Goal: Check status: Check status

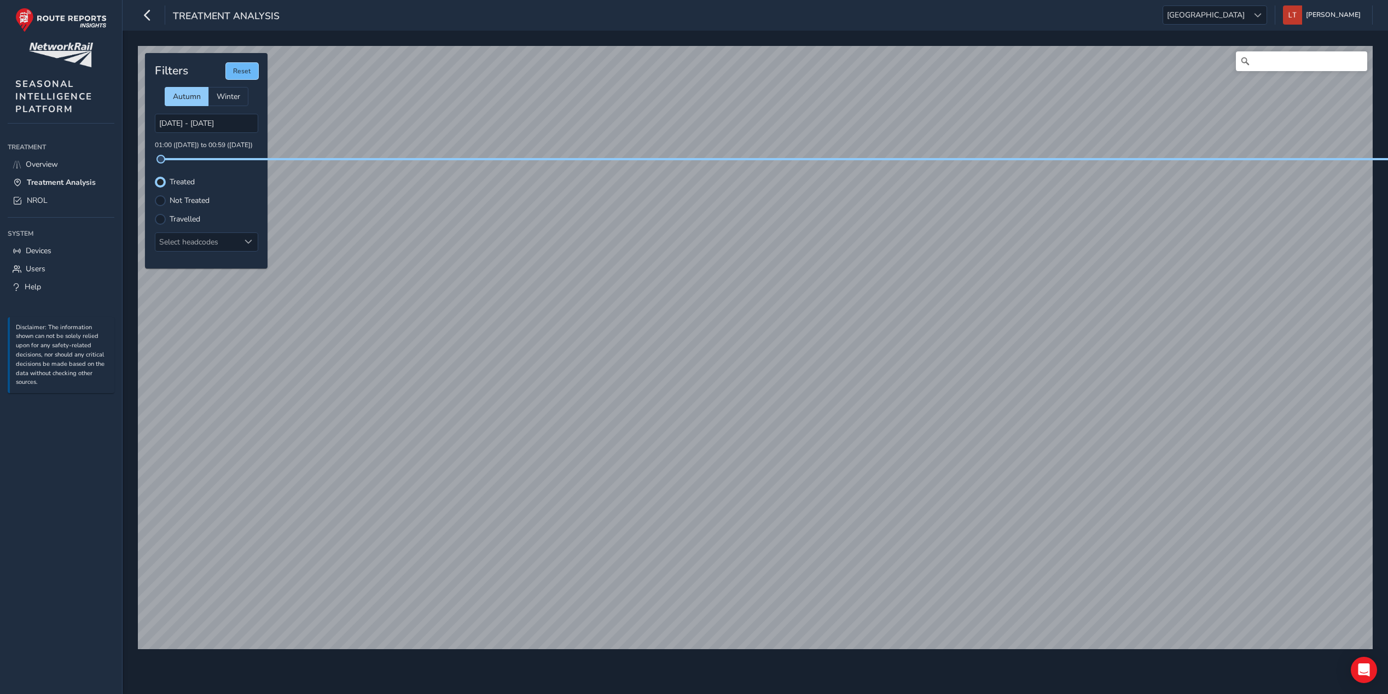
click at [245, 70] on button "Reset" at bounding box center [242, 71] width 32 height 16
click at [241, 78] on button "Reset" at bounding box center [242, 71] width 32 height 16
click at [253, 245] on div at bounding box center [249, 242] width 18 height 18
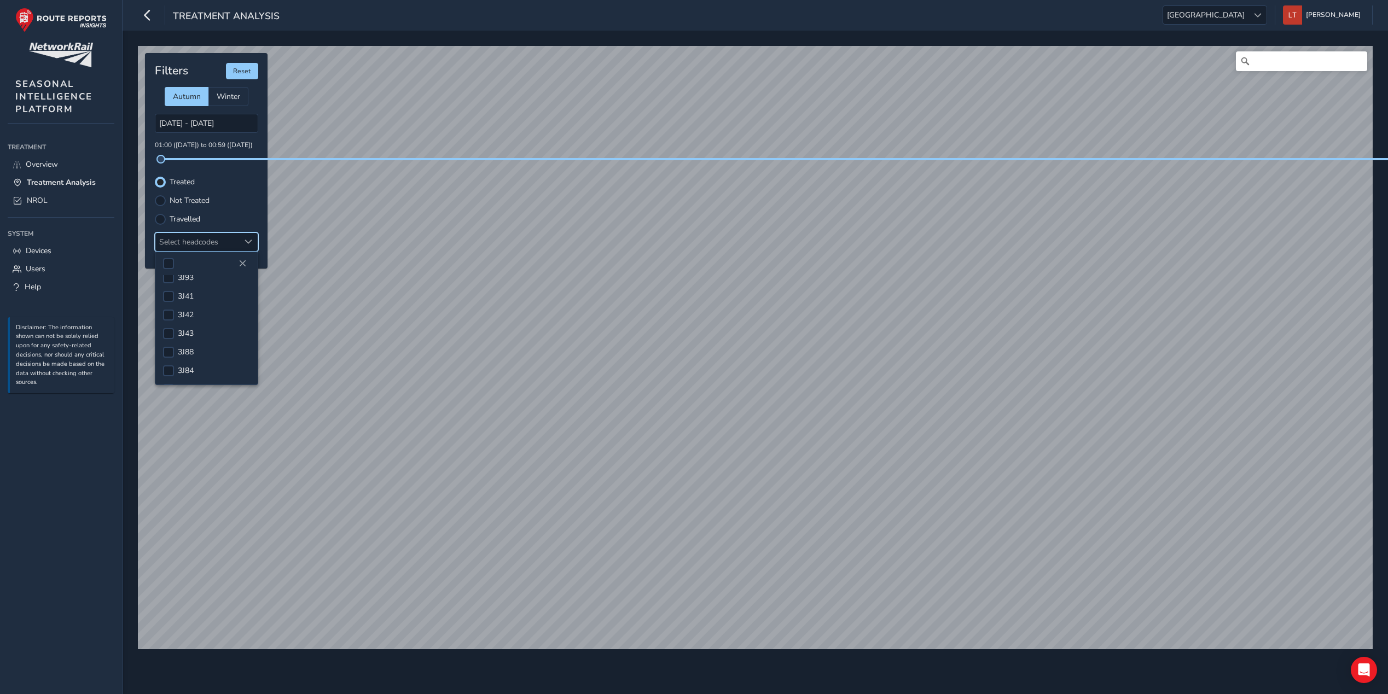
scroll to position [103, 0]
click at [170, 336] on div at bounding box center [168, 334] width 11 height 11
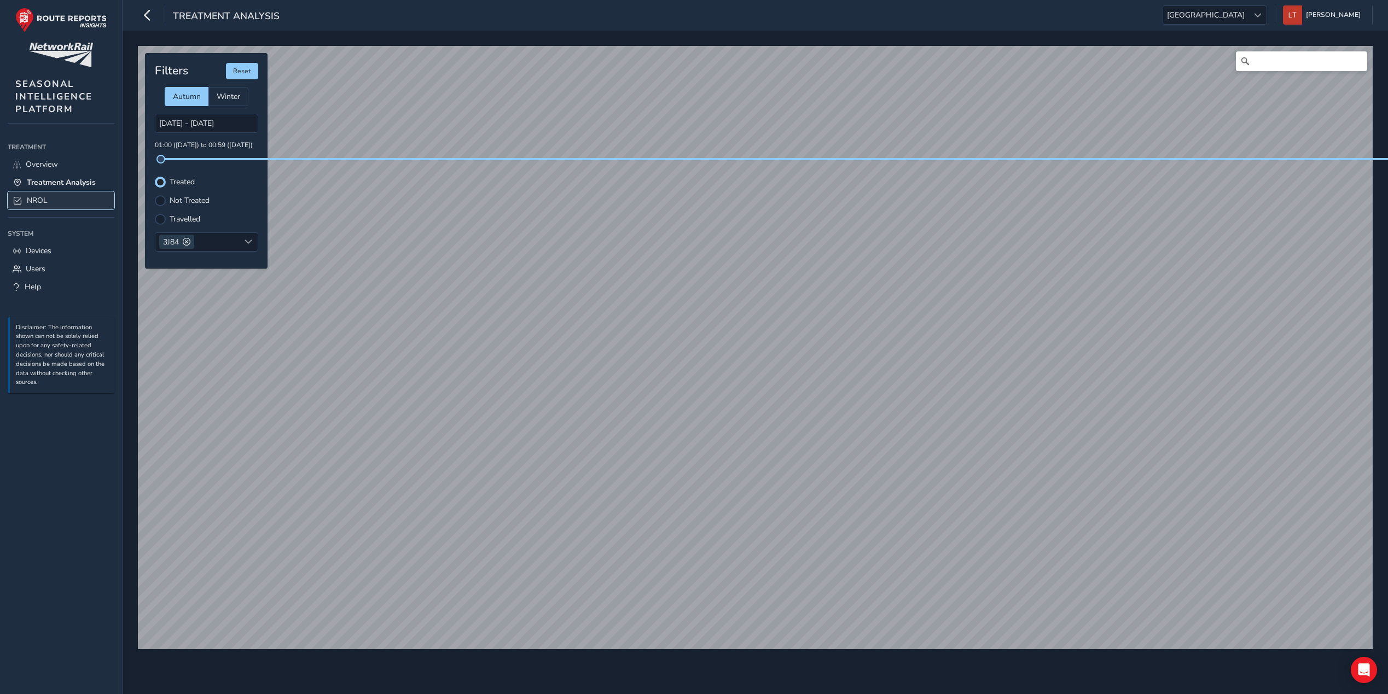
click at [34, 202] on span "NROL" at bounding box center [37, 200] width 21 height 10
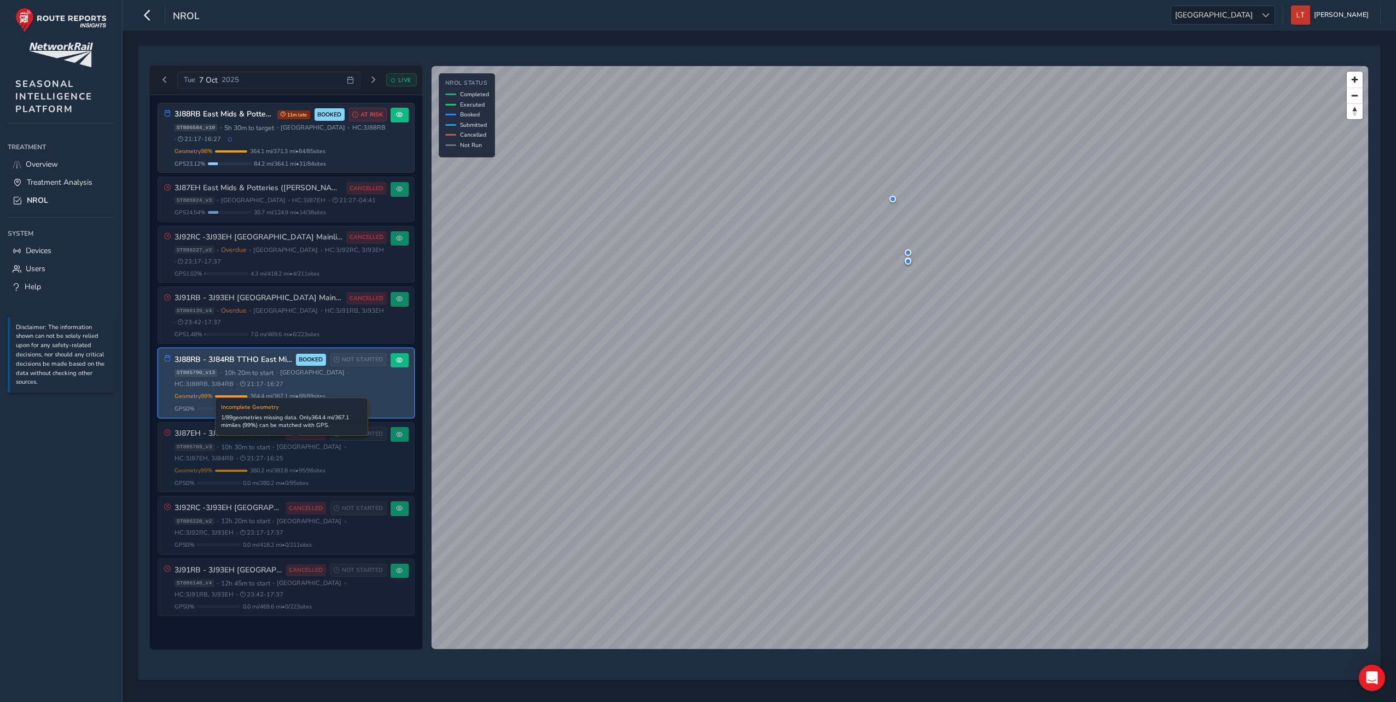
click at [356, 395] on div "Geometry 99 % Incomplete Geometry 1 / 89 geometries missing data. Only 364.4 mi…" at bounding box center [280, 396] width 212 height 8
click at [351, 401] on div "Geometry 99 % Incomplete Geometry 1 / 89 geometries missing data. Only 364.4 mi…" at bounding box center [280, 402] width 212 height 21
click at [408, 352] on div "3J88RB - 3J84RB TTHO East Mids & Potteries (Kettering first) BOOKED NOT STARTED…" at bounding box center [286, 382] width 256 height 69
click at [405, 357] on button at bounding box center [400, 360] width 18 height 15
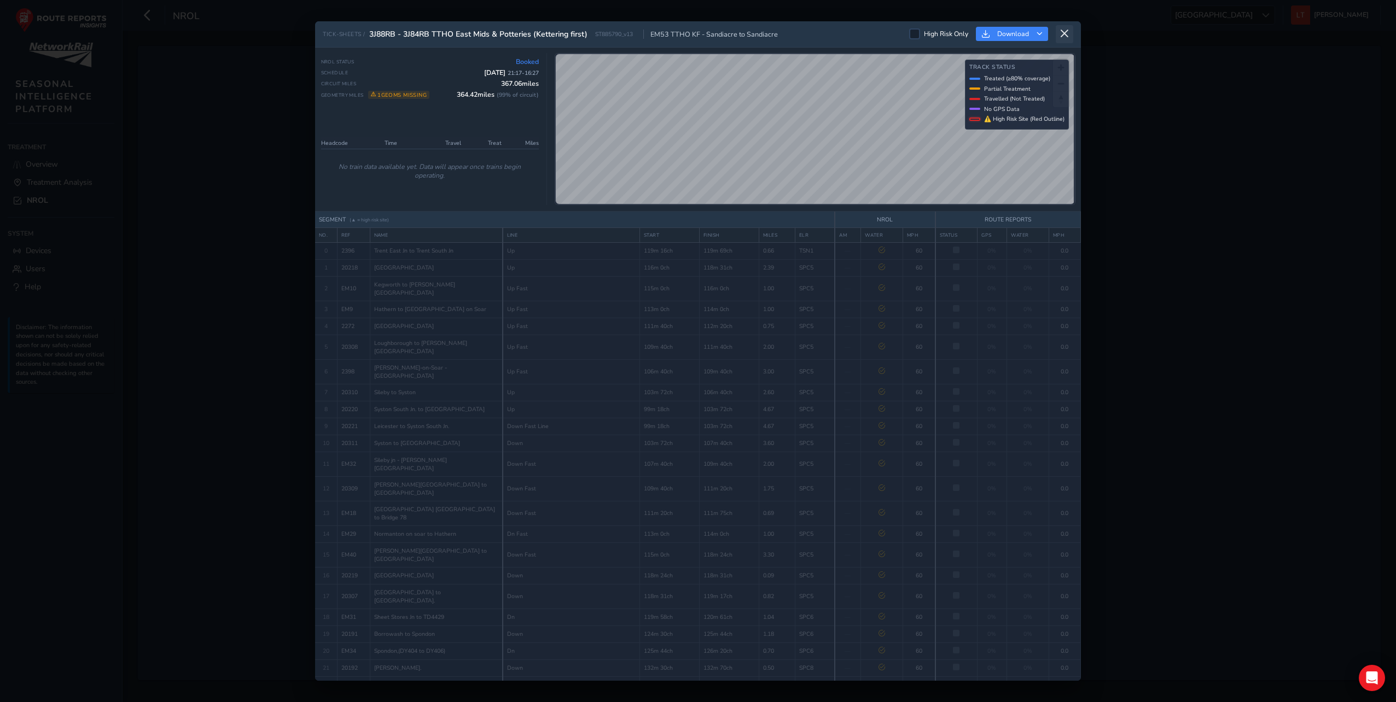
click at [1068, 30] on icon at bounding box center [1064, 34] width 10 height 10
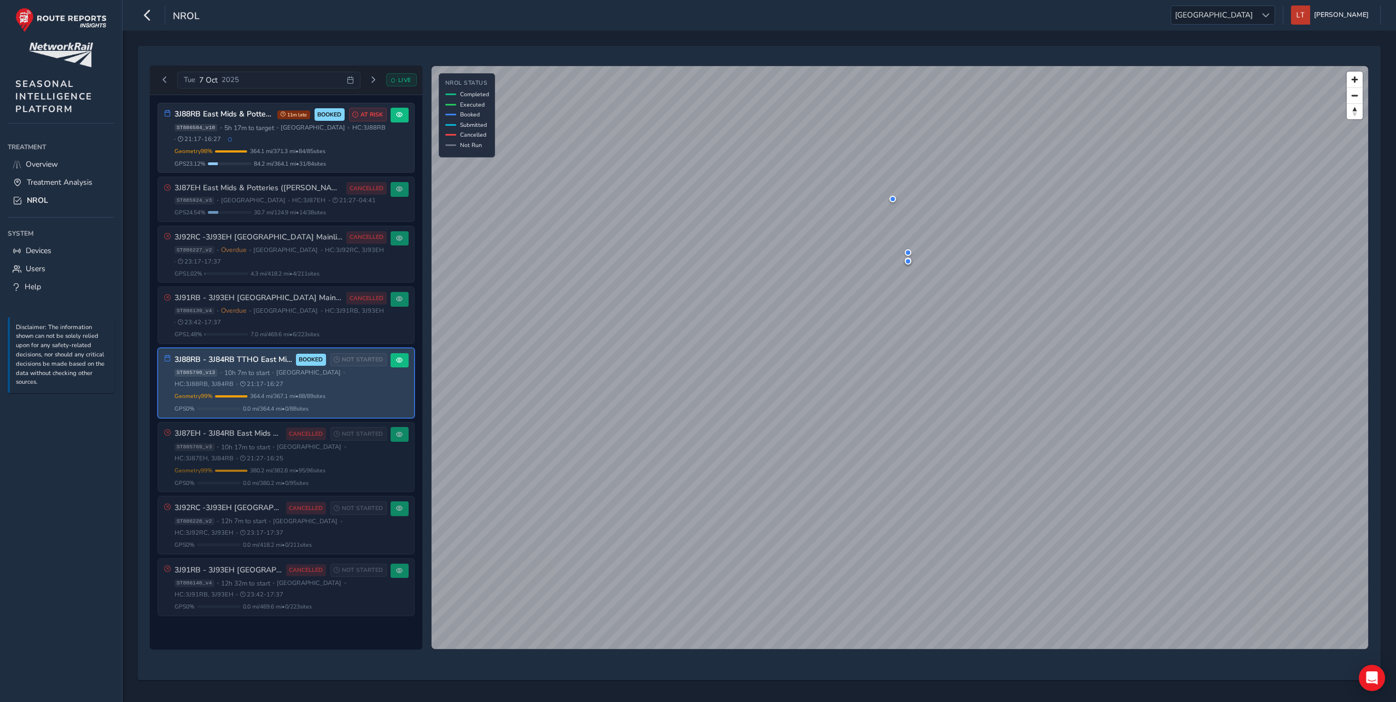
click at [258, 386] on div "ST885790_v13 • 10h 7m to start • [GEOGRAPHIC_DATA] • HC: 3J88RB, 3J84RB • 21:17…" at bounding box center [280, 379] width 212 height 20
click at [302, 388] on div "3J88RB - 3J84RB TTHO East Mids & Potteries (Kettering first) BOOKED NOT STARTED…" at bounding box center [280, 383] width 212 height 60
click at [409, 356] on div "3J88RB - 3J84RB TTHO East Mids & Potteries (Kettering first) BOOKED NOT STARTED…" at bounding box center [286, 382] width 256 height 69
click at [405, 362] on button at bounding box center [400, 360] width 18 height 15
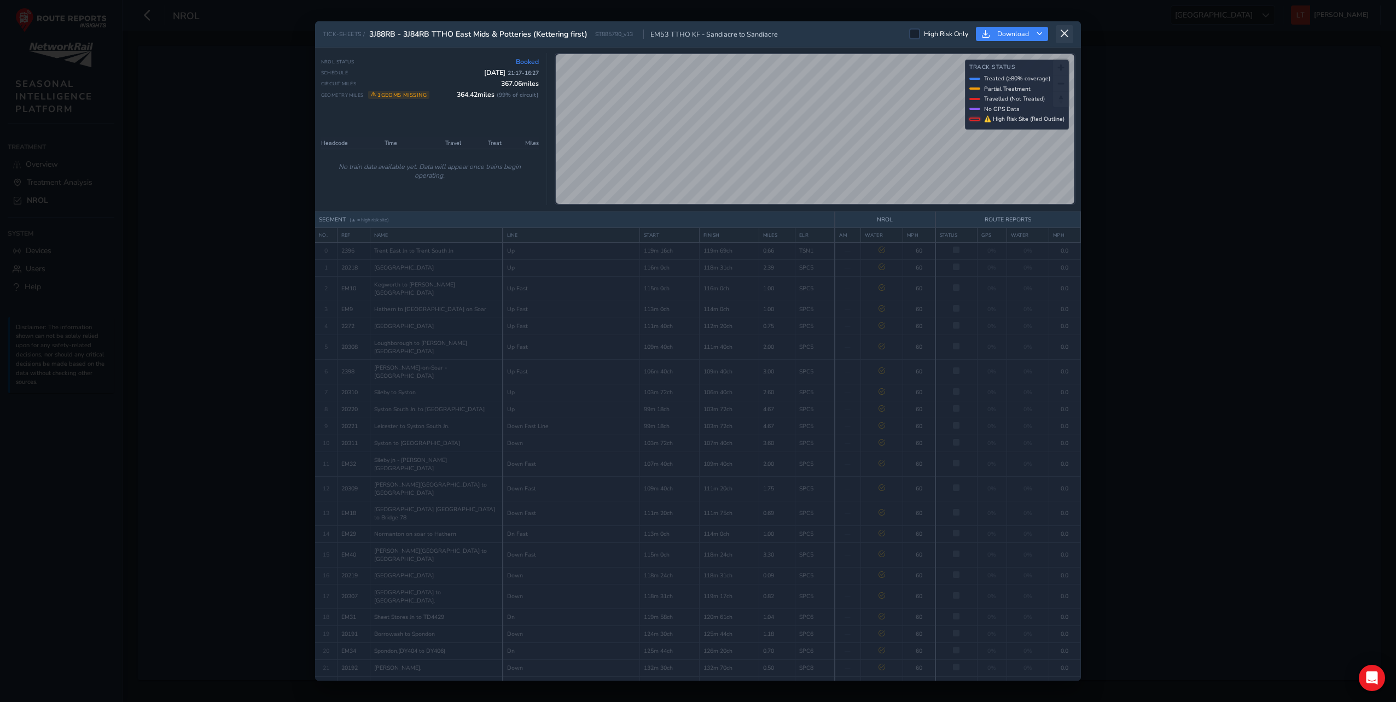
click at [1066, 31] on icon at bounding box center [1064, 34] width 10 height 10
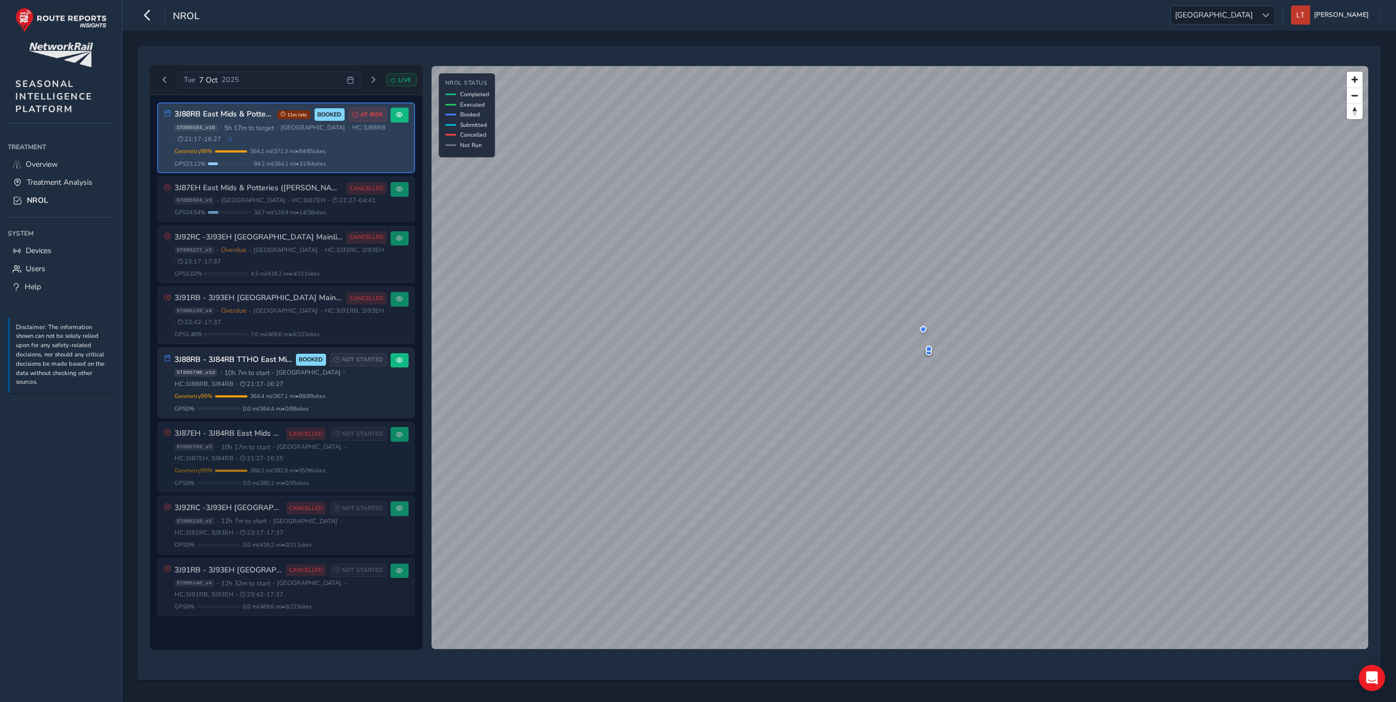
click at [300, 132] on div "ST886584_v10 • 5h 17m to target • [GEOGRAPHIC_DATA] • HC: 3J88RB • 21:17 - 16:27" at bounding box center [280, 134] width 212 height 20
click at [283, 149] on span "364.1 mi / 371.3 mi • 84 / 85 sites" at bounding box center [287, 151] width 75 height 8
click at [402, 114] on span at bounding box center [399, 115] width 7 height 7
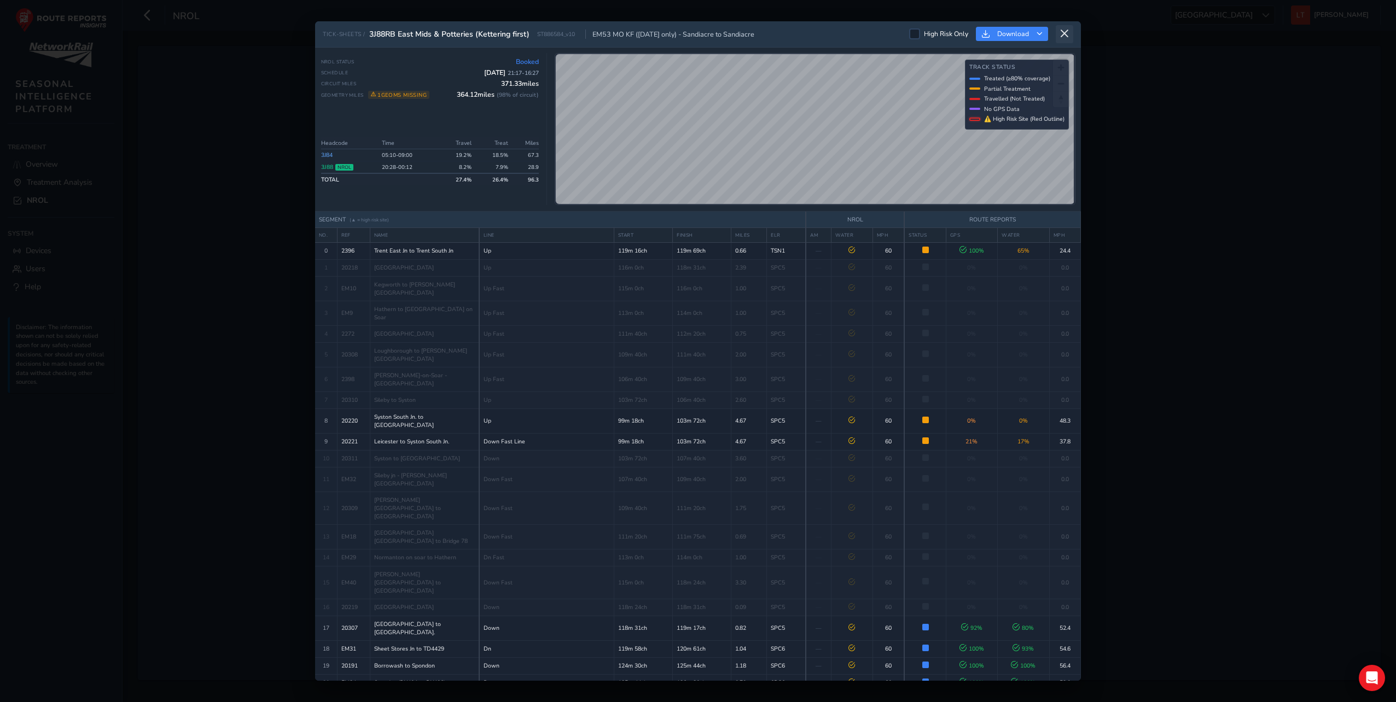
click at [1071, 29] on button at bounding box center [1065, 34] width 18 height 18
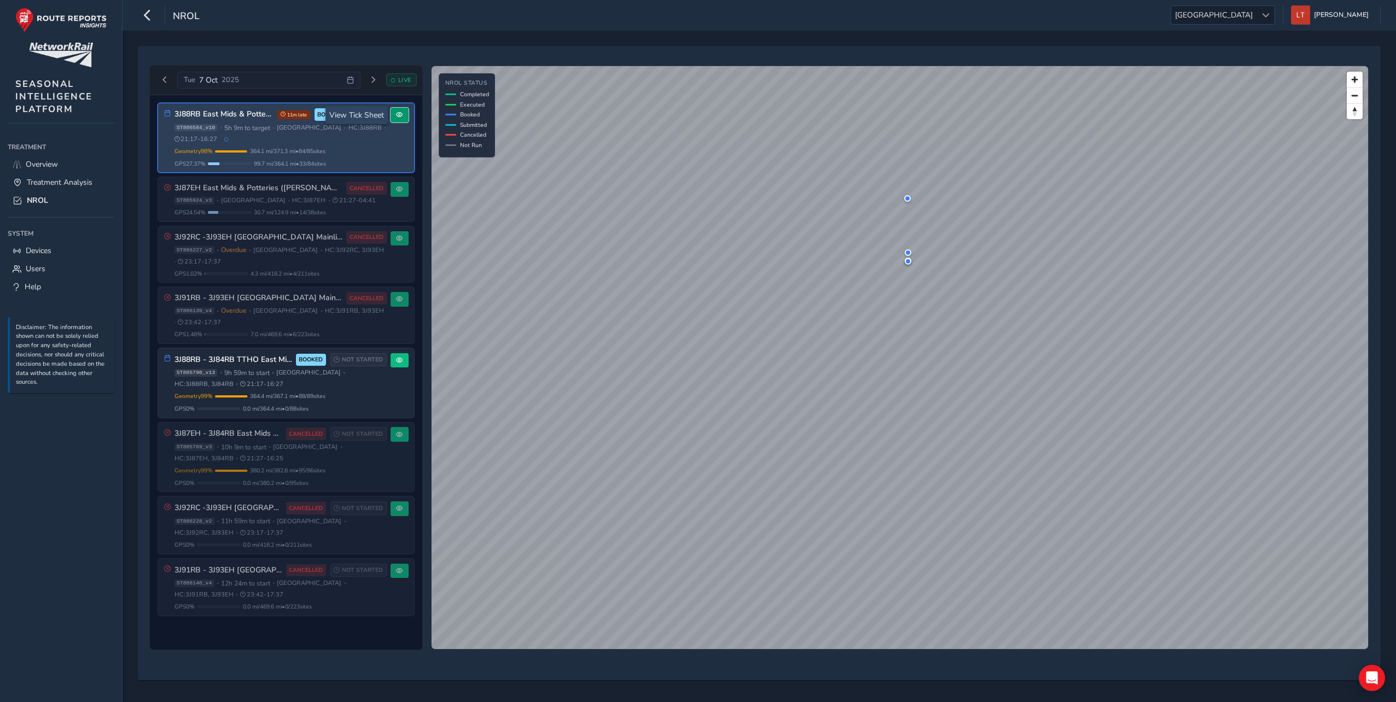
click at [399, 117] on span at bounding box center [399, 115] width 7 height 7
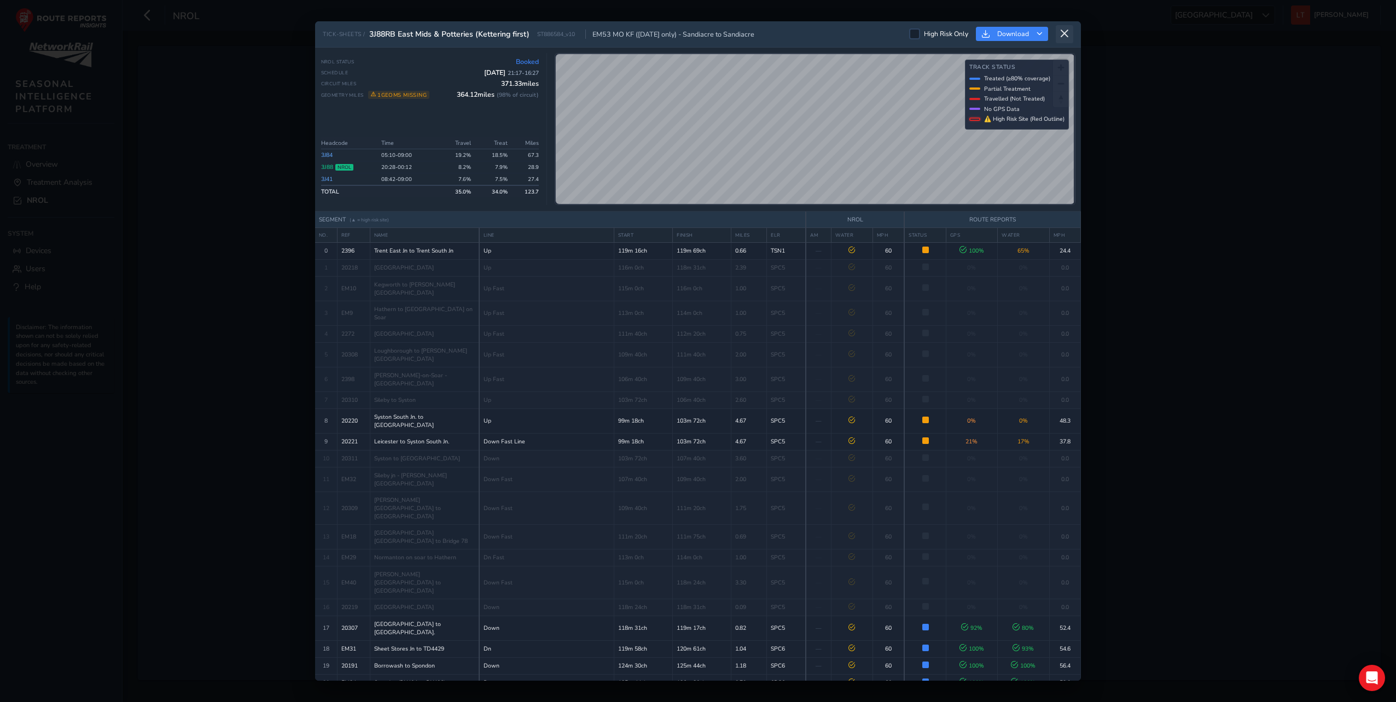
click at [1072, 28] on button at bounding box center [1065, 34] width 18 height 18
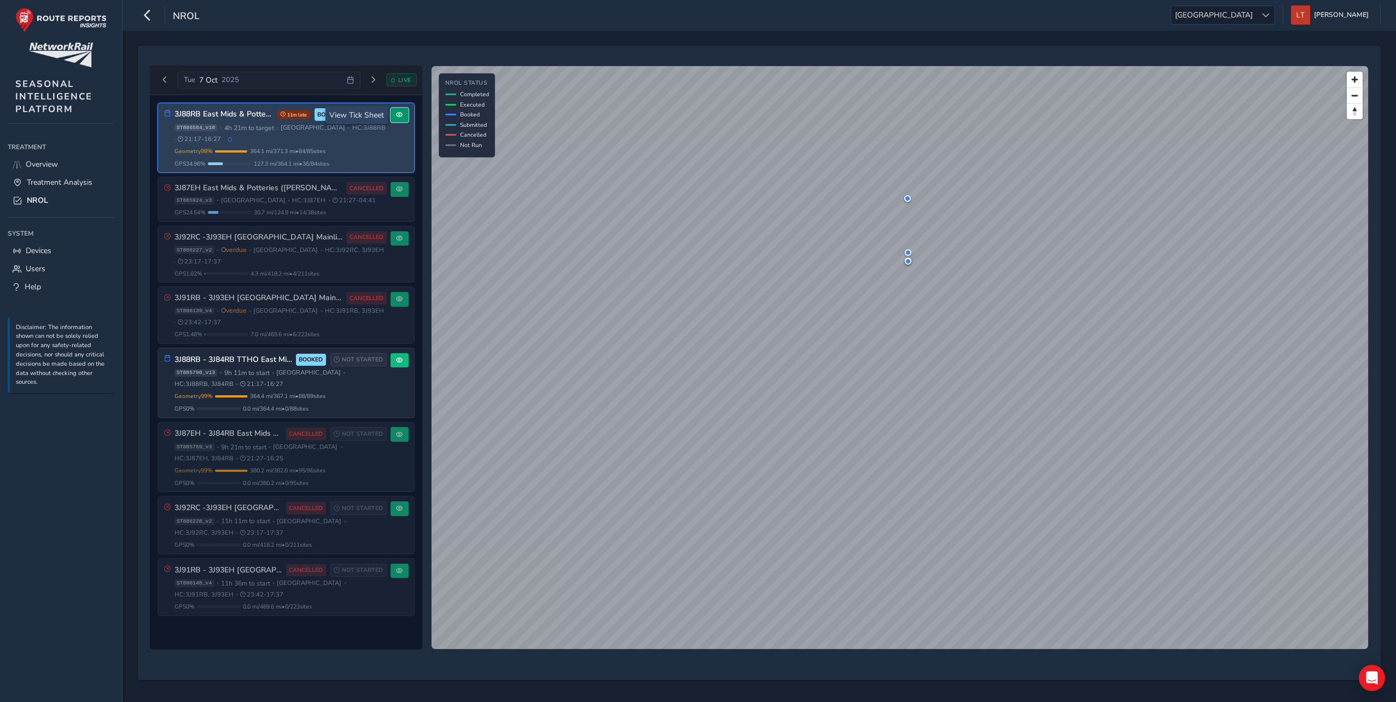
click at [393, 110] on button at bounding box center [400, 115] width 18 height 15
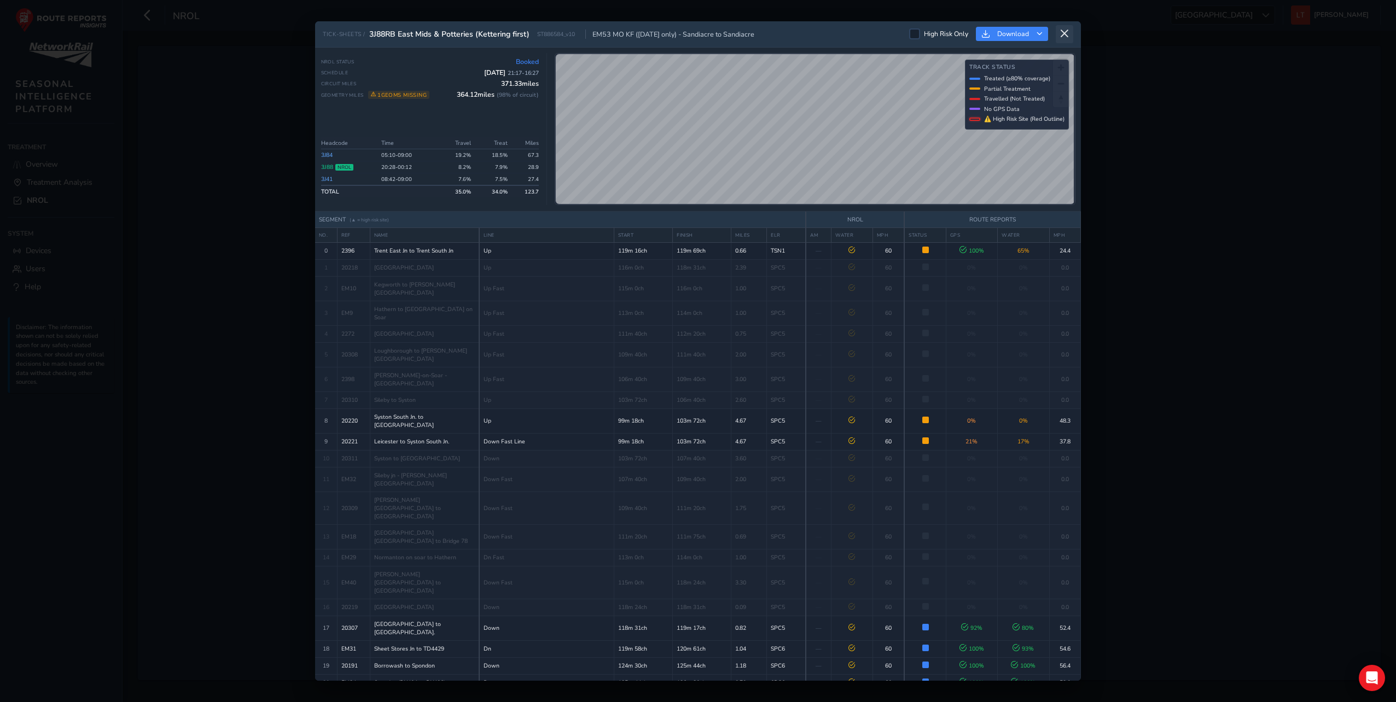
click at [1065, 31] on icon at bounding box center [1064, 34] width 10 height 10
